Goal: Register for event/course

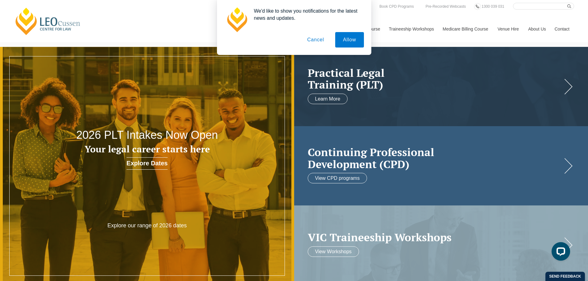
click at [392, 127] on link at bounding box center [441, 165] width 294 height 79
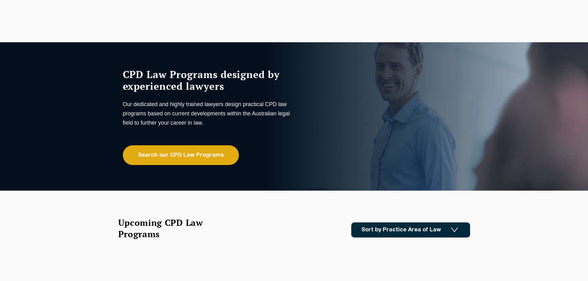
click at [382, 122] on div "CPD Law Programs designed by experienced lawyers Our dedicated and highly train…" at bounding box center [294, 116] width 588 height 148
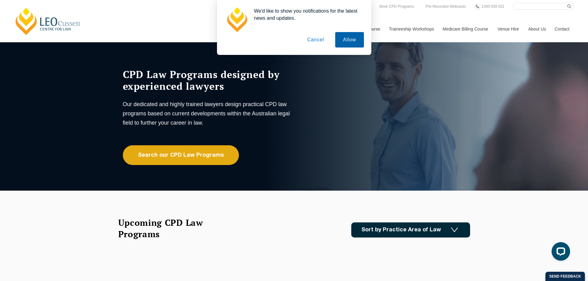
click at [349, 43] on button "Allow" at bounding box center [349, 39] width 28 height 15
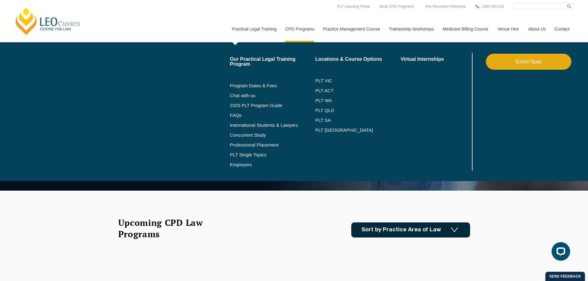
click at [259, 29] on link "Practical Legal Training" at bounding box center [254, 29] width 54 height 27
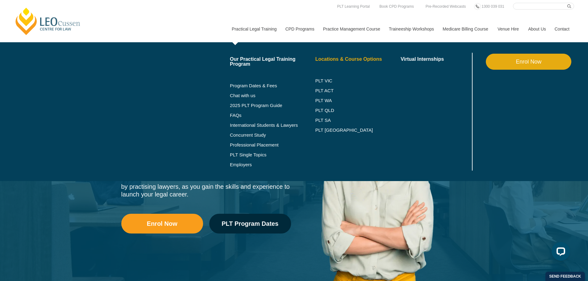
click at [334, 59] on link "Locations & Course Options" at bounding box center [357, 59] width 85 height 5
click at [327, 80] on link "PLT VIC" at bounding box center [357, 80] width 85 height 5
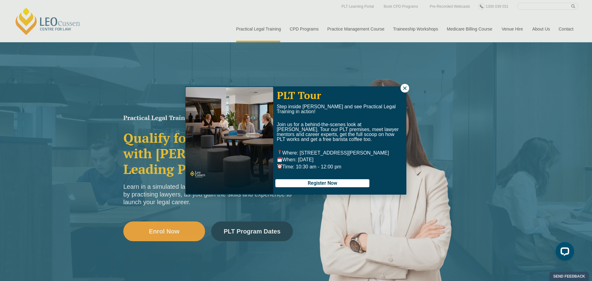
click at [404, 87] on icon at bounding box center [404, 87] width 3 height 3
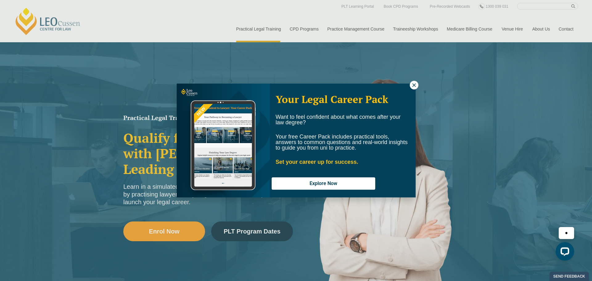
click at [338, 28] on div "Your Legal Career Pack Want to feel confident about what comes after your law d…" at bounding box center [296, 140] width 592 height 281
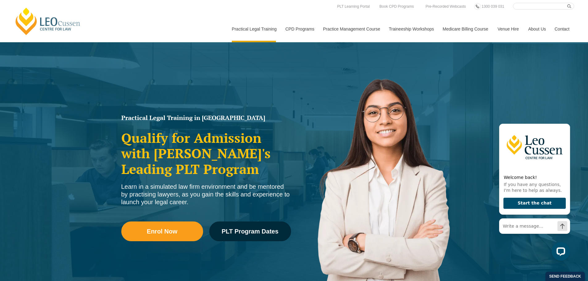
click at [526, 7] on input "Search here" at bounding box center [543, 6] width 61 height 7
type input "reception and administration"
click at [567, 3] on button "submit" at bounding box center [570, 6] width 7 height 7
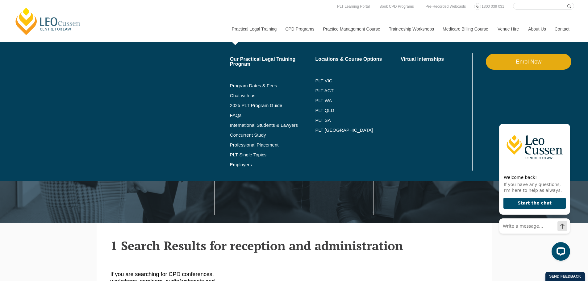
click at [244, 28] on link "Practical Legal Training" at bounding box center [254, 29] width 54 height 27
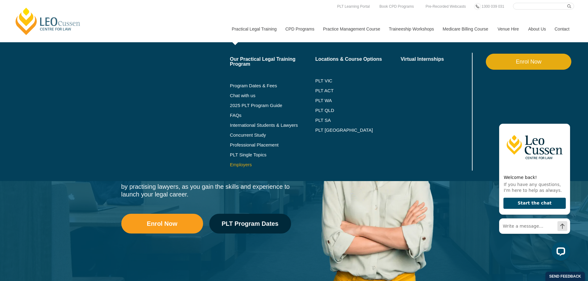
click at [240, 165] on link "Employers" at bounding box center [272, 164] width 85 height 5
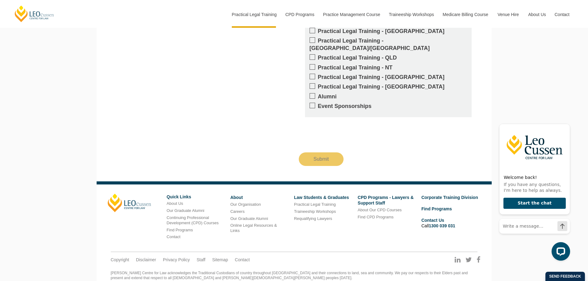
scroll to position [657, 0]
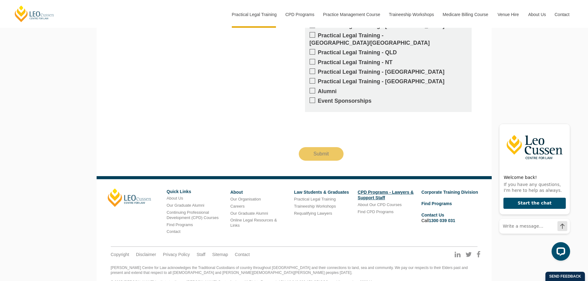
click at [372, 190] on link "CPD Programs - Lawyers & Support Staff" at bounding box center [386, 195] width 56 height 10
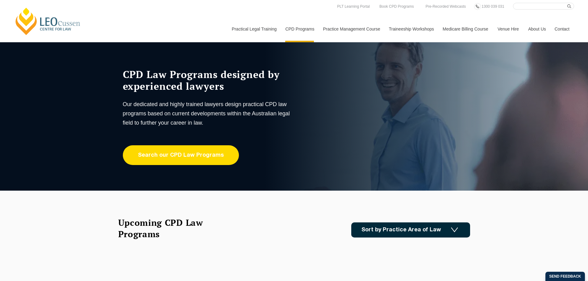
click at [205, 155] on link "Search our CPD Law Programs" at bounding box center [181, 155] width 116 height 20
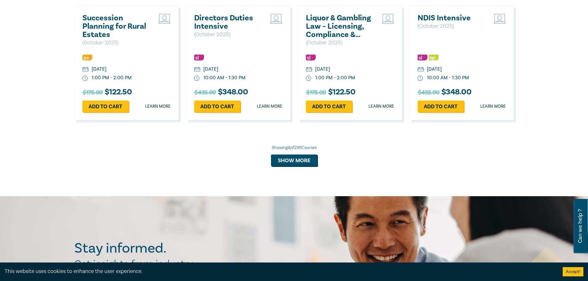
scroll to position [586, 0]
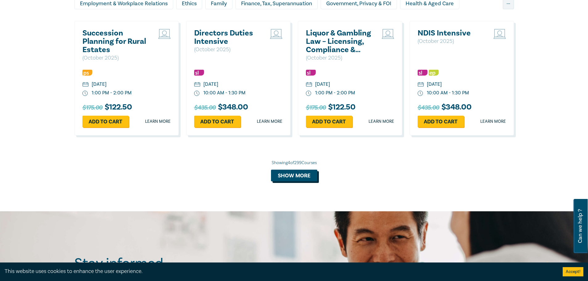
click at [285, 176] on button "Show more" at bounding box center [294, 176] width 46 height 12
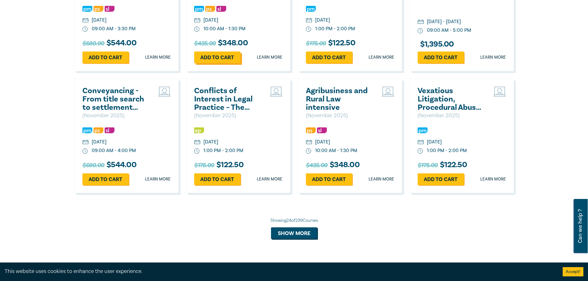
scroll to position [1142, 0]
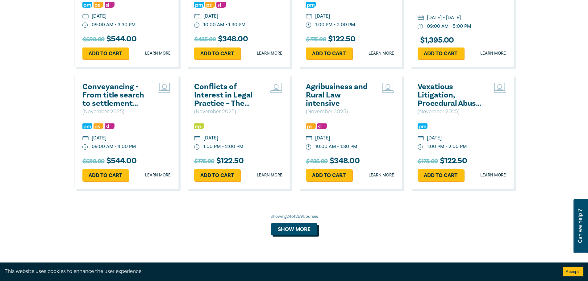
click at [309, 235] on button "Show more" at bounding box center [294, 229] width 46 height 12
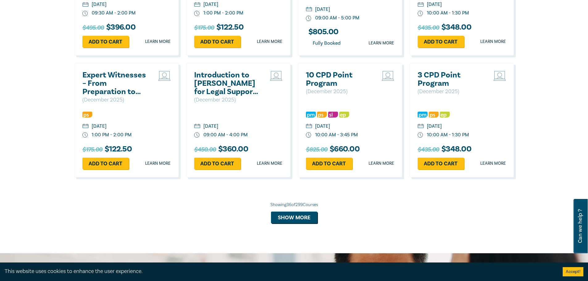
scroll to position [1543, 0]
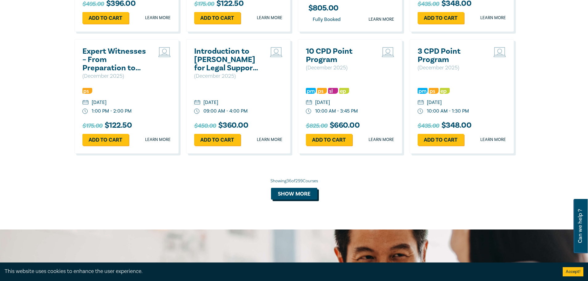
click at [300, 200] on button "Show more" at bounding box center [294, 194] width 46 height 12
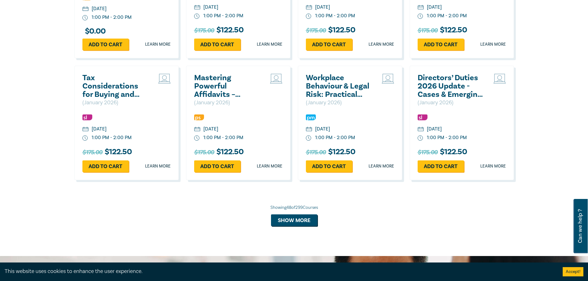
scroll to position [1882, 0]
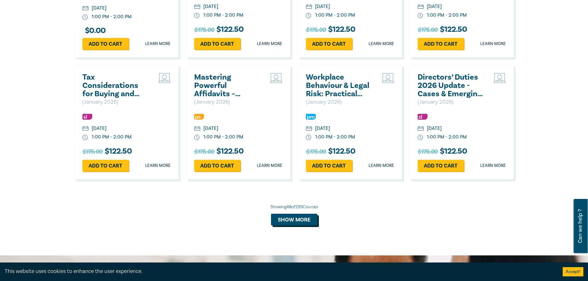
click at [296, 226] on button "Show more" at bounding box center [294, 220] width 46 height 12
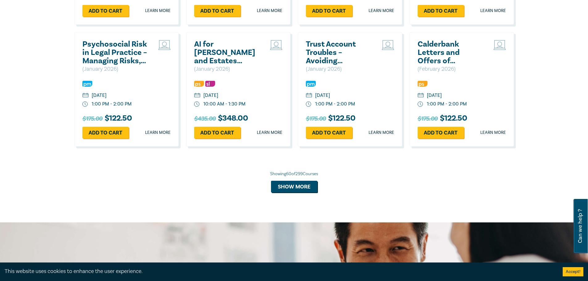
scroll to position [2283, 0]
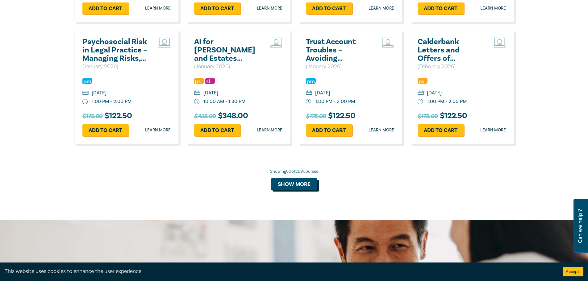
click at [290, 190] on button "Show more" at bounding box center [294, 184] width 46 height 12
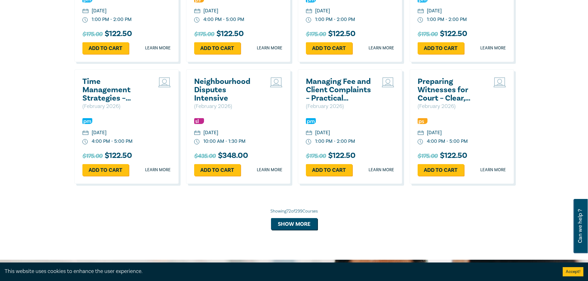
scroll to position [2623, 0]
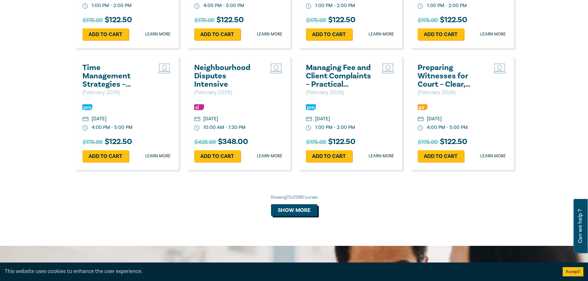
click at [291, 216] on button "Show more" at bounding box center [294, 210] width 46 height 12
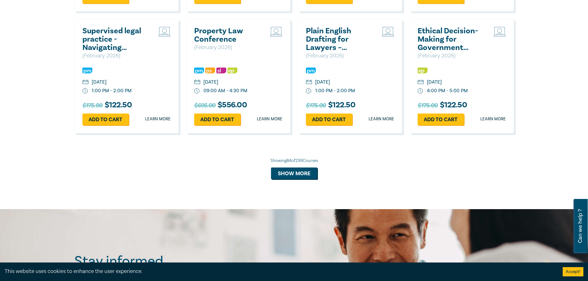
scroll to position [3054, 0]
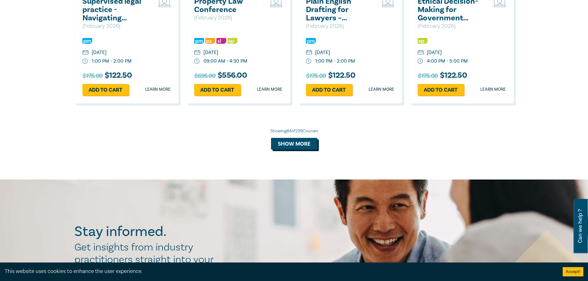
click at [294, 150] on button "Show more" at bounding box center [294, 144] width 46 height 12
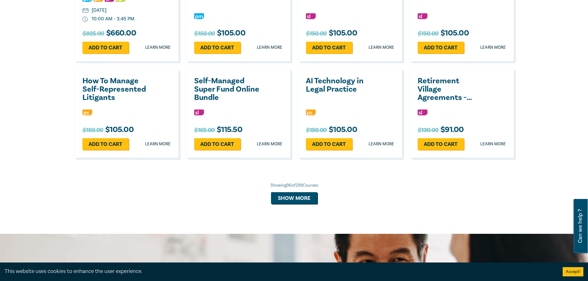
scroll to position [3332, 0]
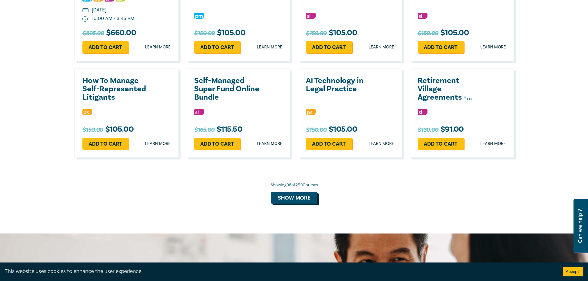
click at [301, 204] on button "Show more" at bounding box center [294, 198] width 46 height 12
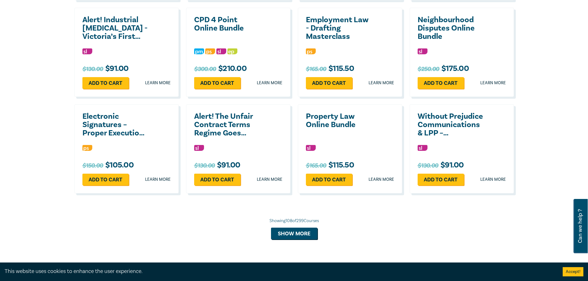
scroll to position [3610, 0]
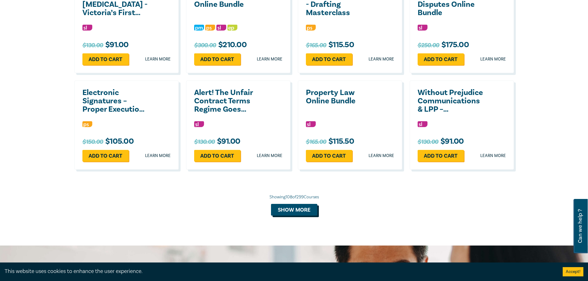
click at [294, 216] on button "Show more" at bounding box center [294, 210] width 46 height 12
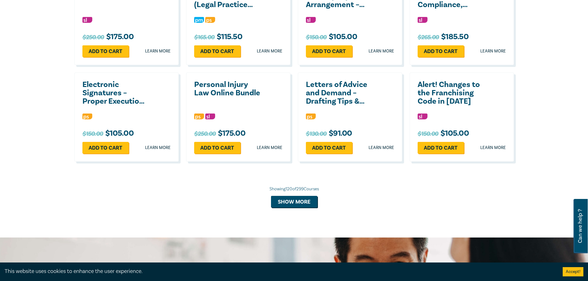
scroll to position [3918, 0]
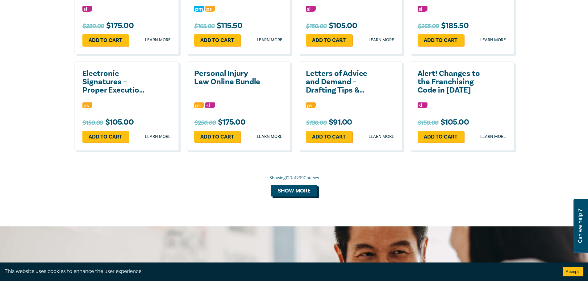
click at [297, 197] on button "Show more" at bounding box center [294, 191] width 46 height 12
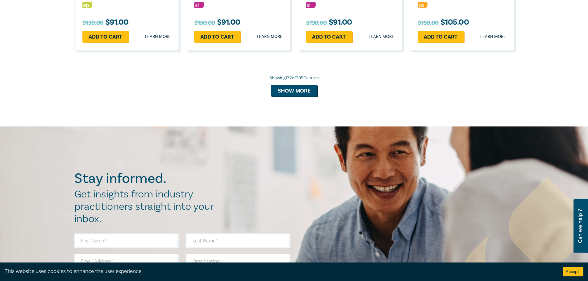
scroll to position [4319, 0]
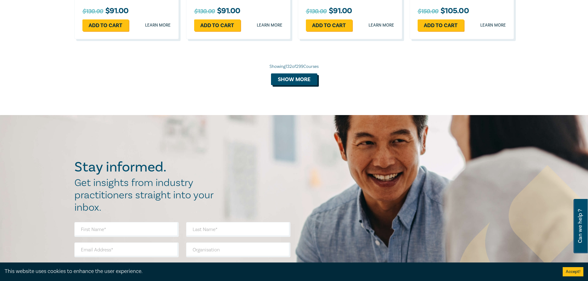
click at [291, 85] on button "Show more" at bounding box center [294, 79] width 46 height 12
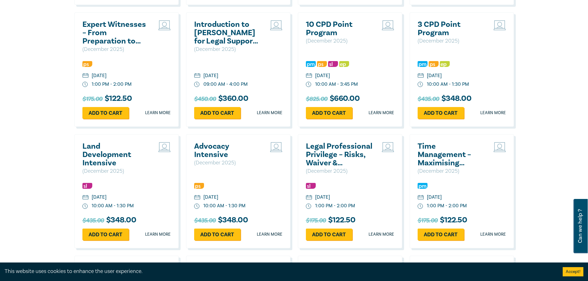
scroll to position [1543, 0]
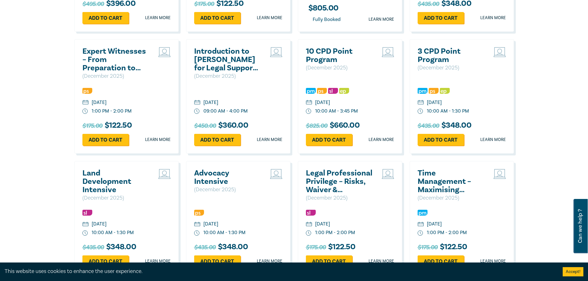
click at [223, 71] on h2 "Introduction to [PERSON_NAME] for Legal Support Staff ([DATE])" at bounding box center [227, 59] width 66 height 25
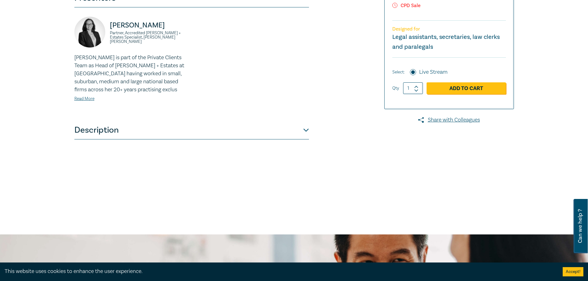
scroll to position [185, 0]
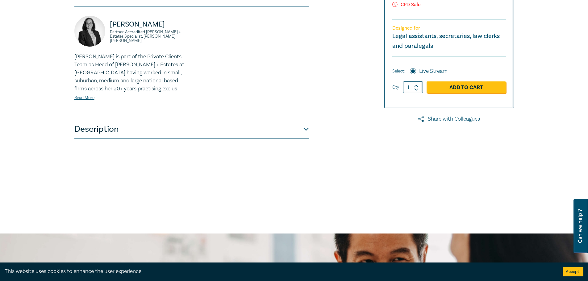
click at [308, 137] on button "Description" at bounding box center [191, 129] width 234 height 19
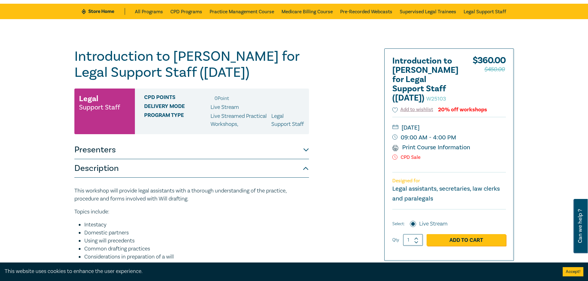
scroll to position [0, 0]
